Goal: Use online tool/utility: Utilize a website feature to perform a specific function

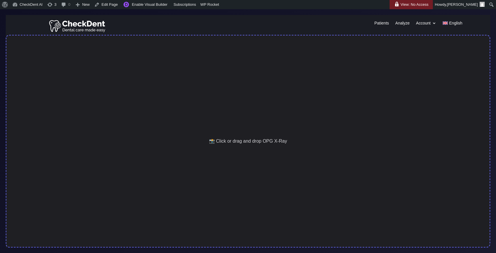
click at [308, 83] on div "📸 Click or drag and drop OPG X-Ray" at bounding box center [248, 141] width 485 height 213
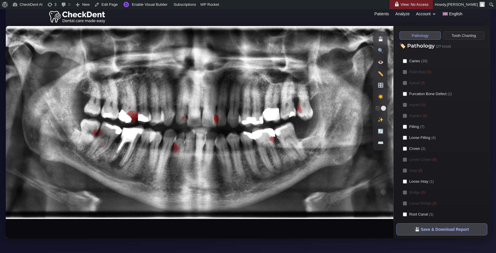
scroll to position [9, 0]
click at [299, 110] on polygon at bounding box center [299, 108] width 5 height 10
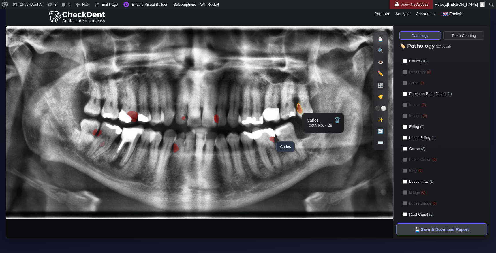
click at [273, 139] on polygon at bounding box center [272, 140] width 5 height 6
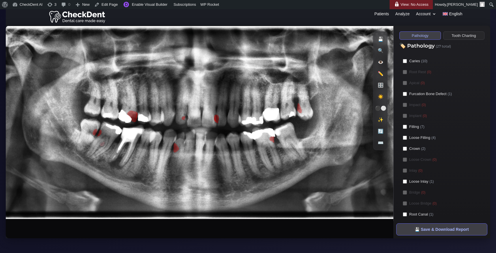
scroll to position [0, 0]
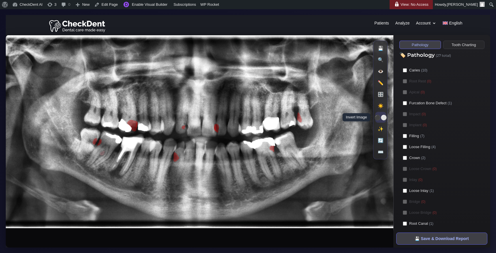
click at [383, 119] on button "⚫⚪ Invert Image" at bounding box center [380, 117] width 11 height 11
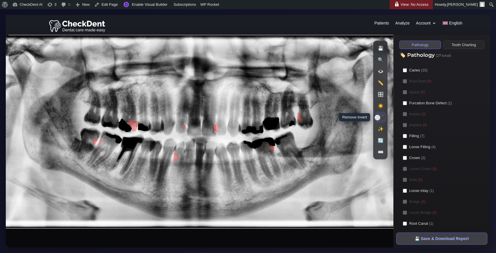
click at [383, 119] on button "⚪⚫ Remove Invert" at bounding box center [380, 117] width 11 height 11
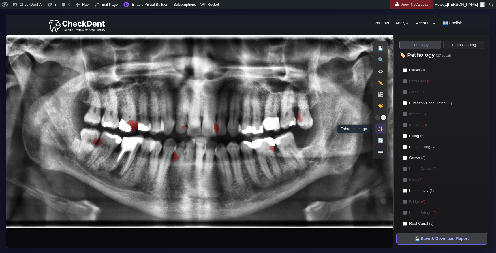
click at [380, 132] on button "✨ Enhance Image" at bounding box center [380, 129] width 11 height 11
click at [379, 134] on button "✨ Enhance Image" at bounding box center [380, 129] width 11 height 11
click at [382, 142] on button "🔄 Reset Filters" at bounding box center [380, 140] width 11 height 11
click at [381, 153] on button "⌨️ Keyboard Shortcuts" at bounding box center [380, 152] width 11 height 11
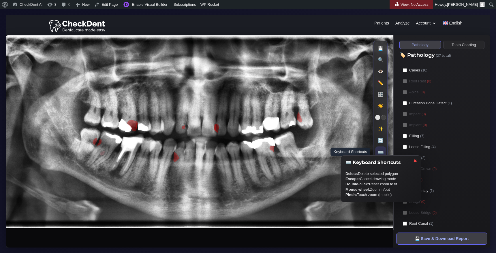
click at [381, 153] on button "⌨️ Keyboard Shortcuts" at bounding box center [380, 152] width 11 height 11
click at [381, 58] on button "🔍 Reset Zoom" at bounding box center [380, 60] width 11 height 11
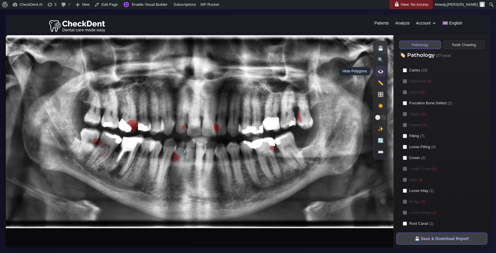
click at [383, 70] on button "👁️ Hide Polygons" at bounding box center [380, 71] width 11 height 11
click at [383, 70] on button "🙈 Show Polygons" at bounding box center [380, 71] width 11 height 11
click at [382, 81] on button "✏️ Draw New Box" at bounding box center [380, 83] width 11 height 11
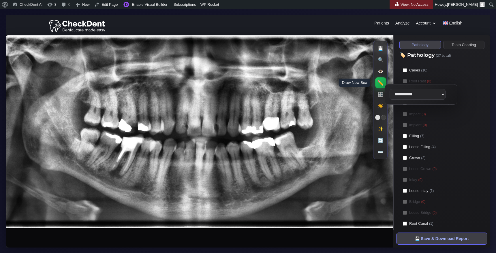
click at [382, 81] on button "✏️ Draw New Box" at bounding box center [380, 83] width 11 height 11
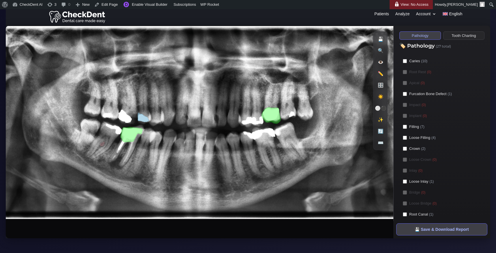
click at [406, 154] on div "Caries (10) Root Rest (0) Apical (0) Furcation Bone Defect (1) Impact (0) Impla…" at bounding box center [442, 149] width 85 height 185
click at [405, 152] on label "Crown (2)" at bounding box center [442, 148] width 85 height 9
click at [452, 37] on button "Tooth Charting" at bounding box center [464, 35] width 42 height 8
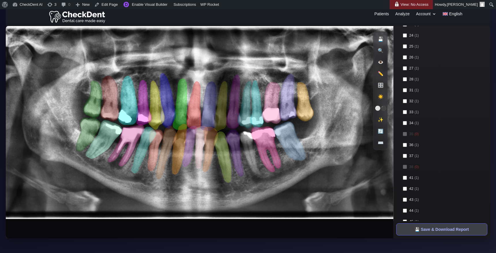
scroll to position [147, 0]
click at [406, 146] on label "36 (1)" at bounding box center [442, 143] width 85 height 9
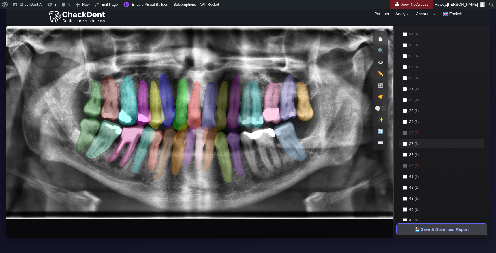
click at [406, 146] on label "36 (1)" at bounding box center [442, 143] width 85 height 9
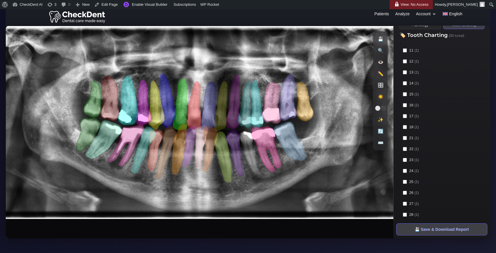
scroll to position [0, 0]
click at [418, 36] on button "Pathology" at bounding box center [421, 35] width 42 height 8
